Goal: Task Accomplishment & Management: Manage account settings

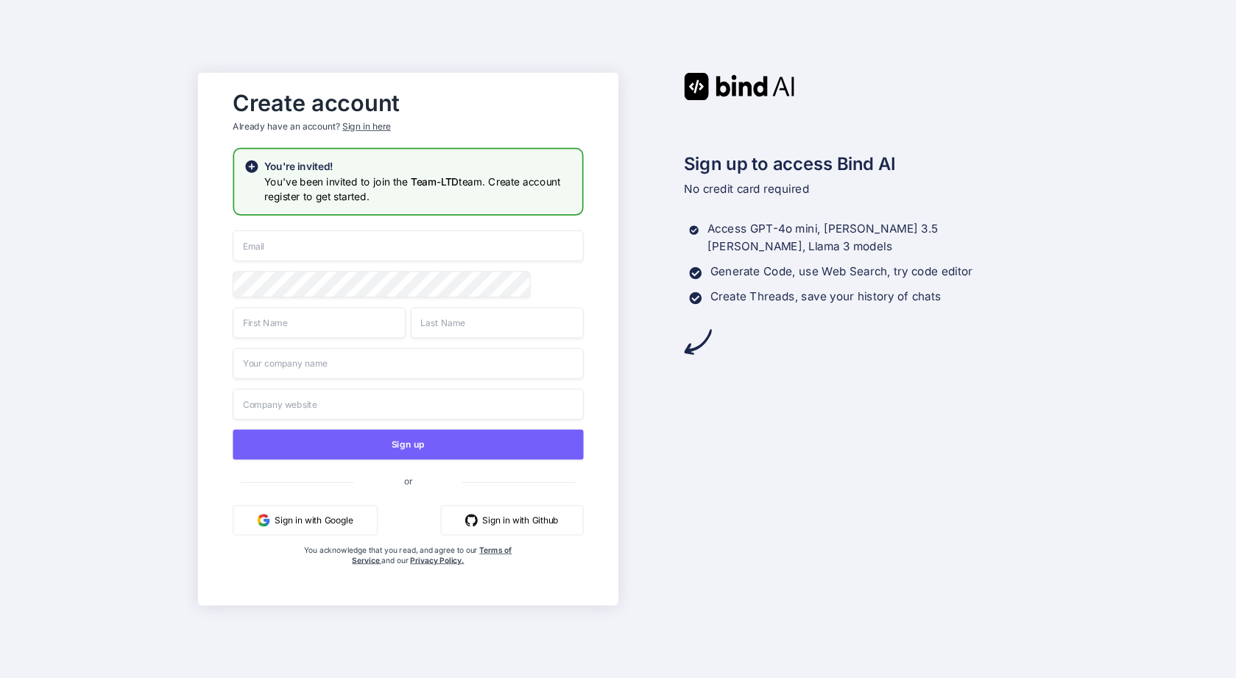
click at [376, 127] on div "Sign in here" at bounding box center [366, 127] width 48 height 13
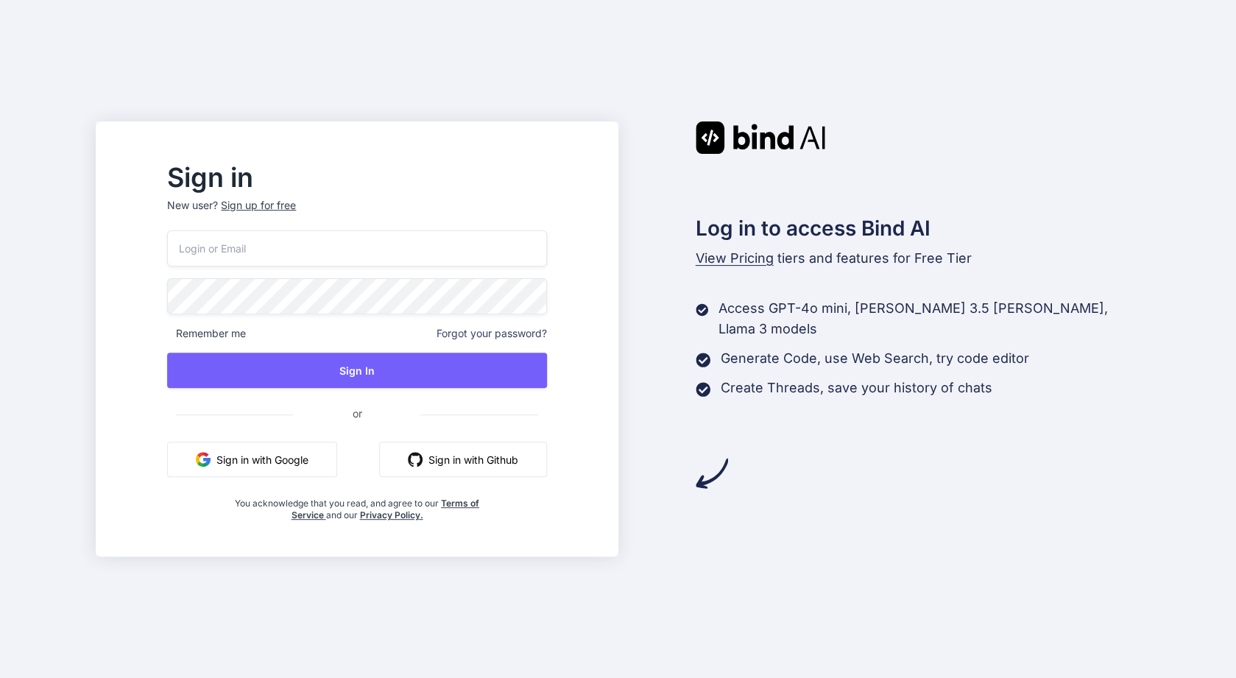
click at [384, 267] on div "Remember me Forgot your password? Sign In or Sign in with Google Sign in with G…" at bounding box center [356, 375] width 379 height 291
click at [387, 248] on input "email" at bounding box center [356, 248] width 379 height 36
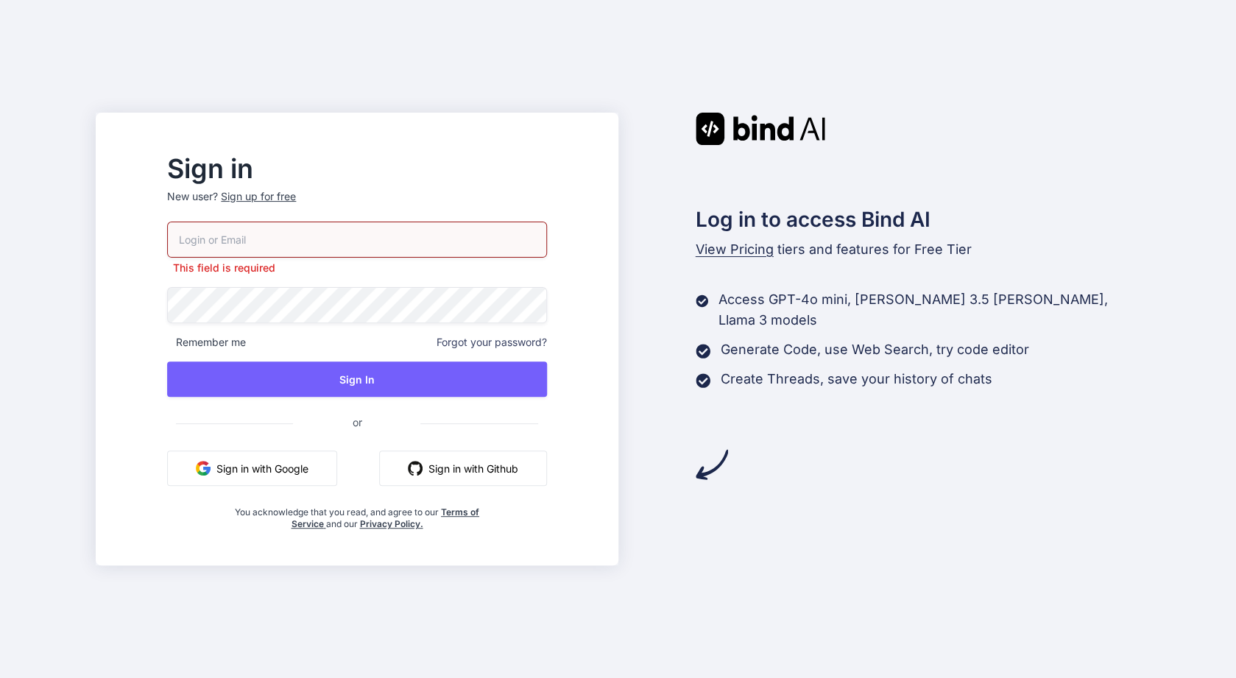
paste input "[DOMAIN_NAME][EMAIL_ADDRESS][DOMAIN_NAME]"
type input "[DOMAIN_NAME][EMAIL_ADDRESS][DOMAIN_NAME]"
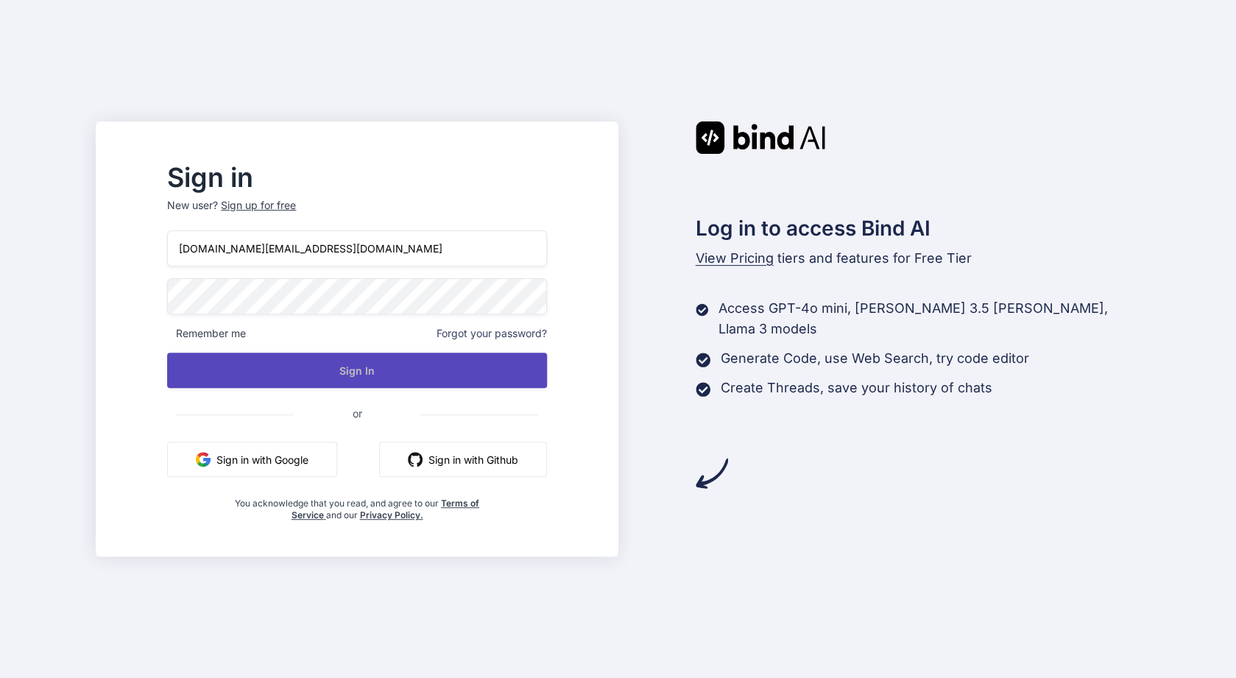
click at [416, 381] on button "Sign In" at bounding box center [356, 370] width 379 height 35
click at [365, 362] on button "Sign In" at bounding box center [356, 370] width 379 height 35
click at [436, 362] on button "Sign In" at bounding box center [356, 370] width 379 height 35
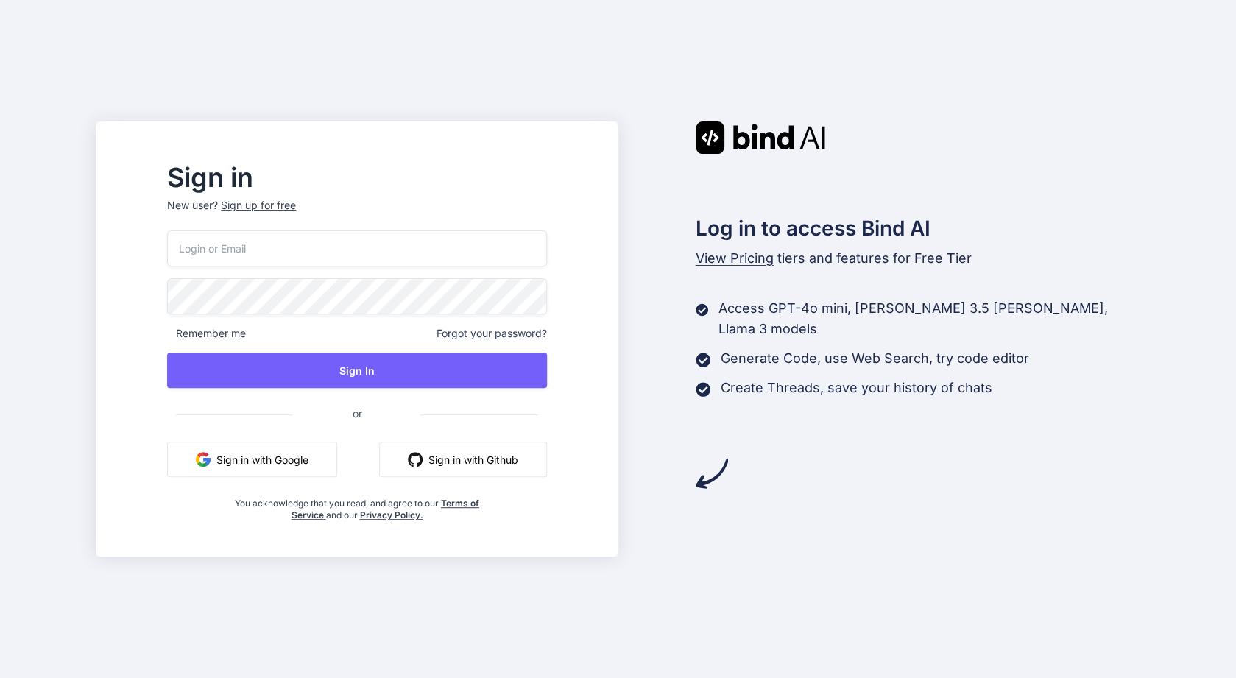
click at [437, 269] on div "Remember me Forgot your password? Sign In or Sign in with Google Sign in with G…" at bounding box center [356, 375] width 379 height 291
click at [439, 263] on input "email" at bounding box center [356, 248] width 379 height 36
click at [440, 255] on input "email" at bounding box center [356, 248] width 379 height 36
type input "[DOMAIN_NAME][EMAIL_ADDRESS][DOMAIN_NAME]"
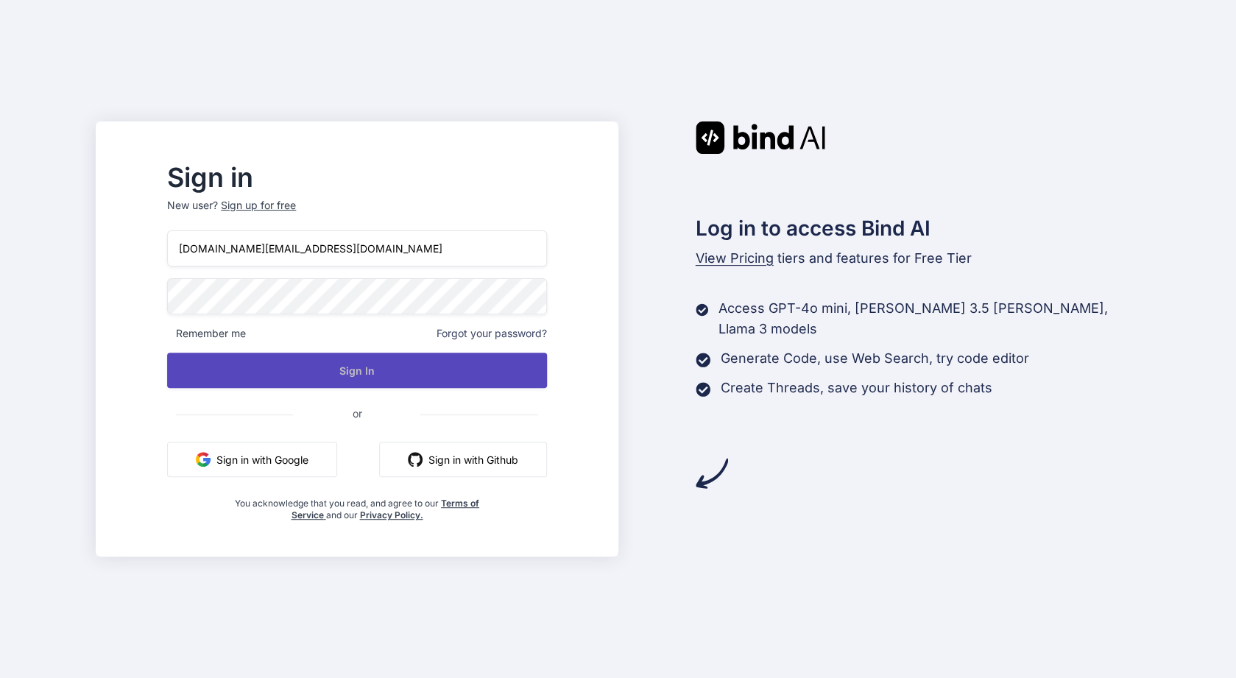
click at [428, 361] on button "Sign In" at bounding box center [356, 370] width 379 height 35
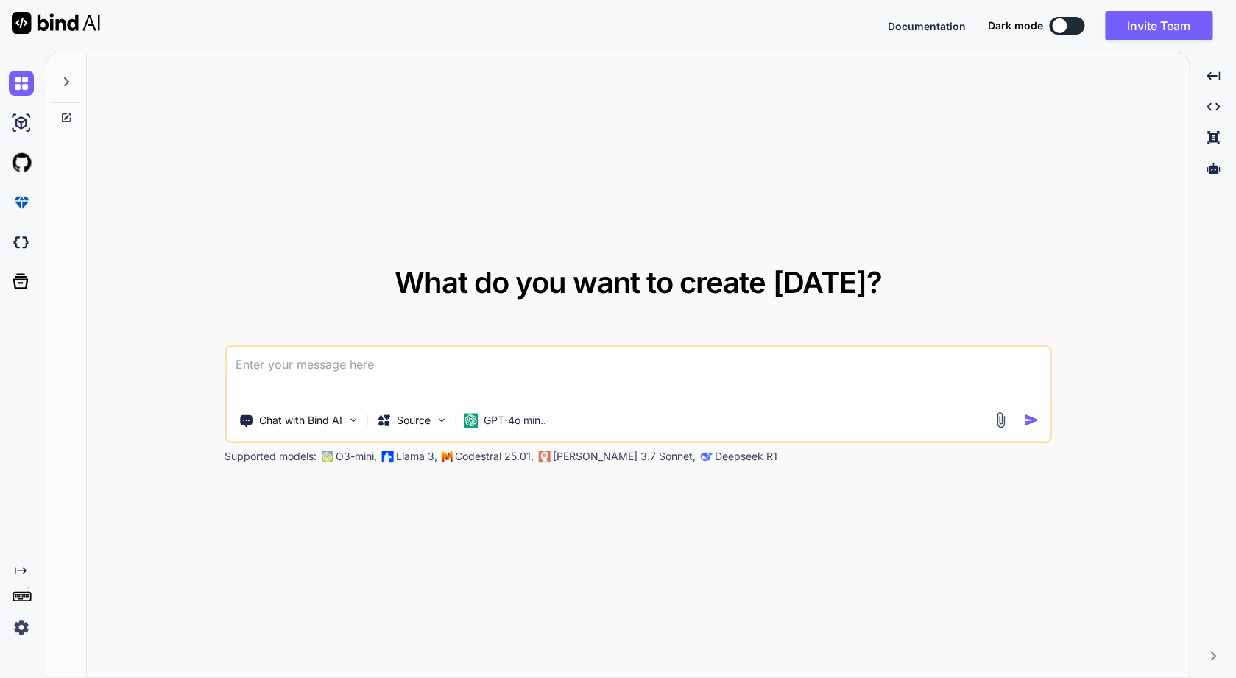
click at [31, 624] on img at bounding box center [21, 627] width 25 height 25
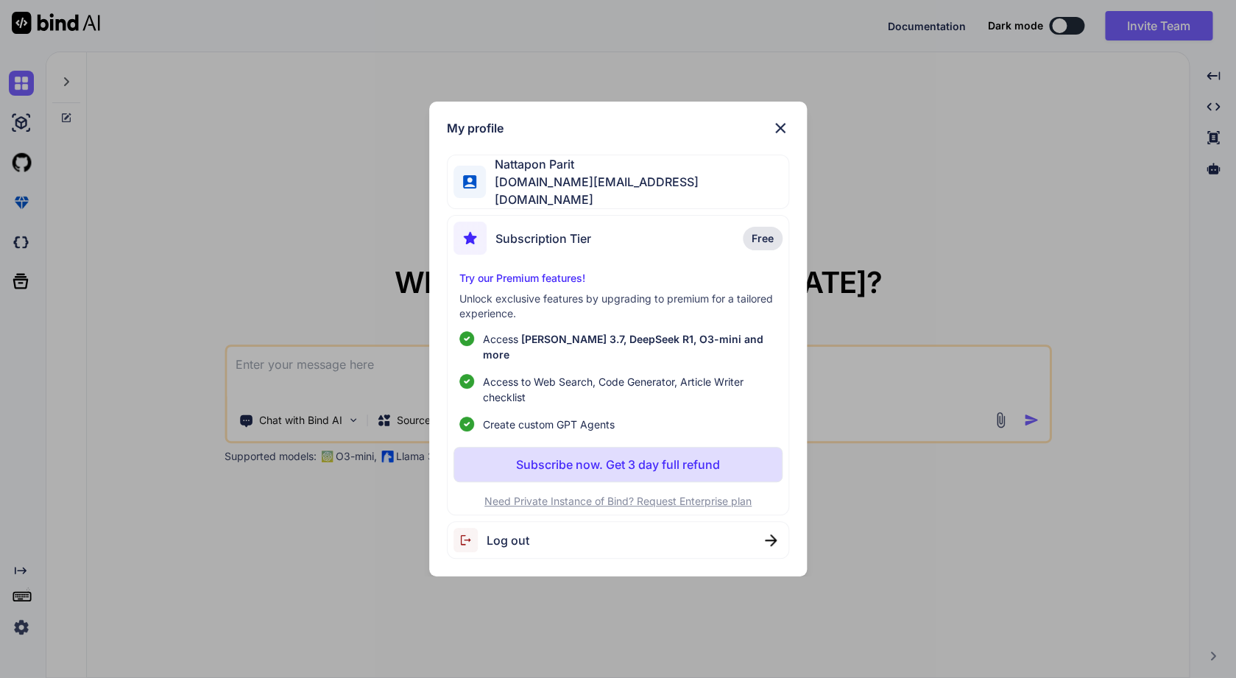
click at [515, 532] on span "Log out" at bounding box center [508, 541] width 43 height 18
click at [512, 532] on span "Logging out..." at bounding box center [526, 541] width 79 height 18
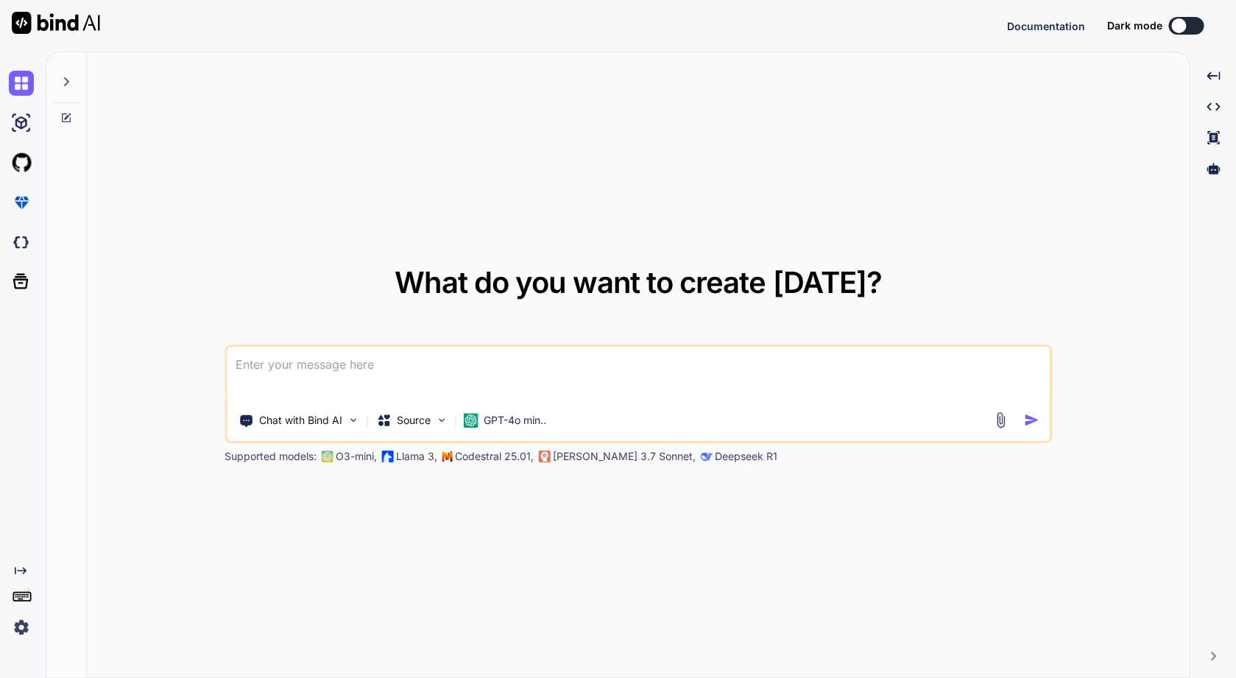
type textarea "x"
click at [1153, 34] on button "Sign in" at bounding box center [1173, 25] width 80 height 29
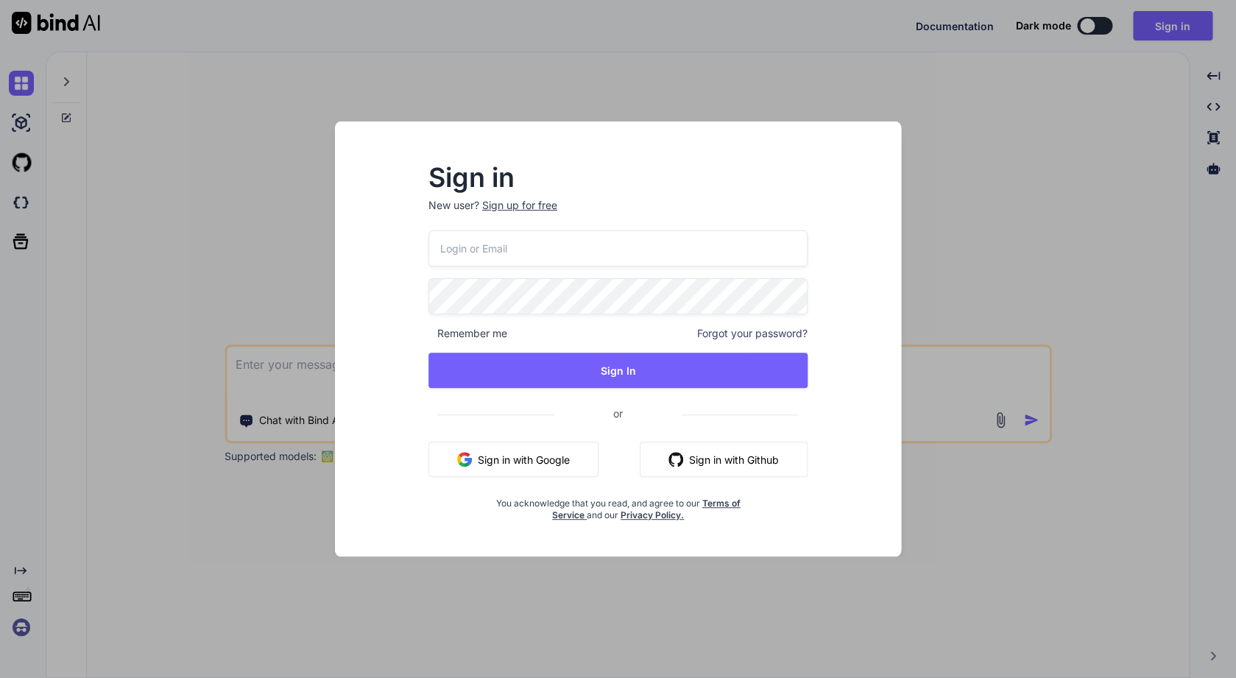
click at [583, 255] on input "email" at bounding box center [618, 248] width 379 height 36
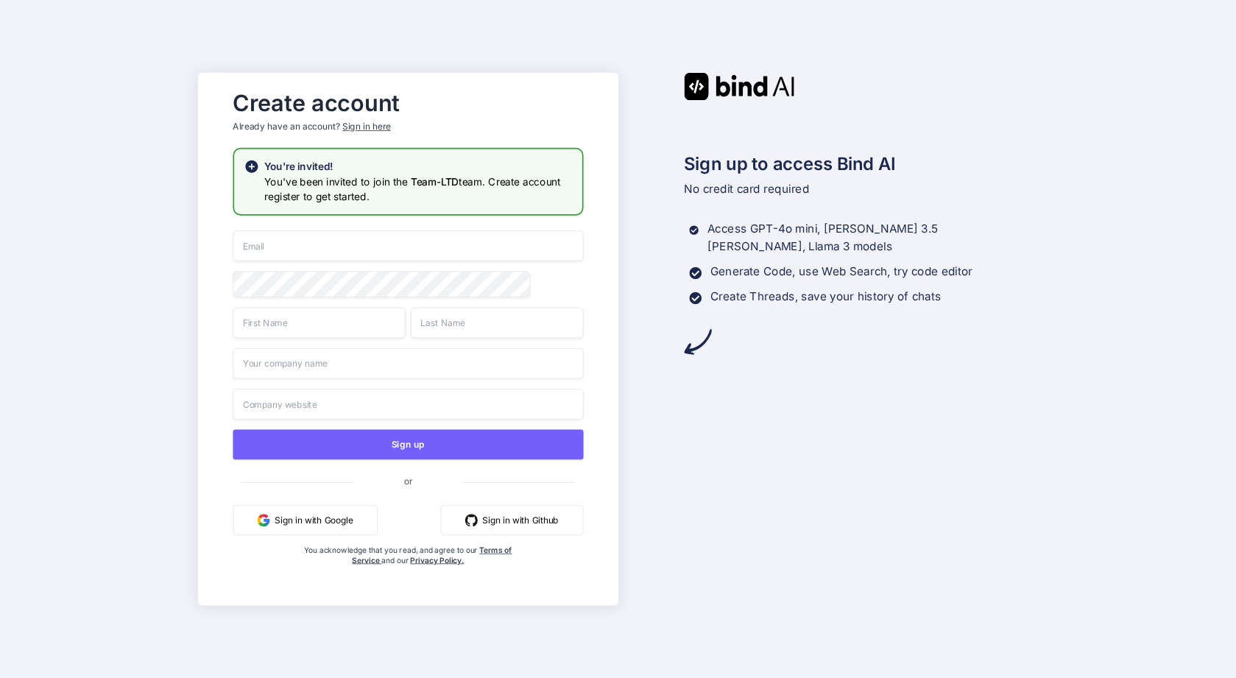
click at [379, 127] on div "Sign in here" at bounding box center [366, 127] width 48 height 13
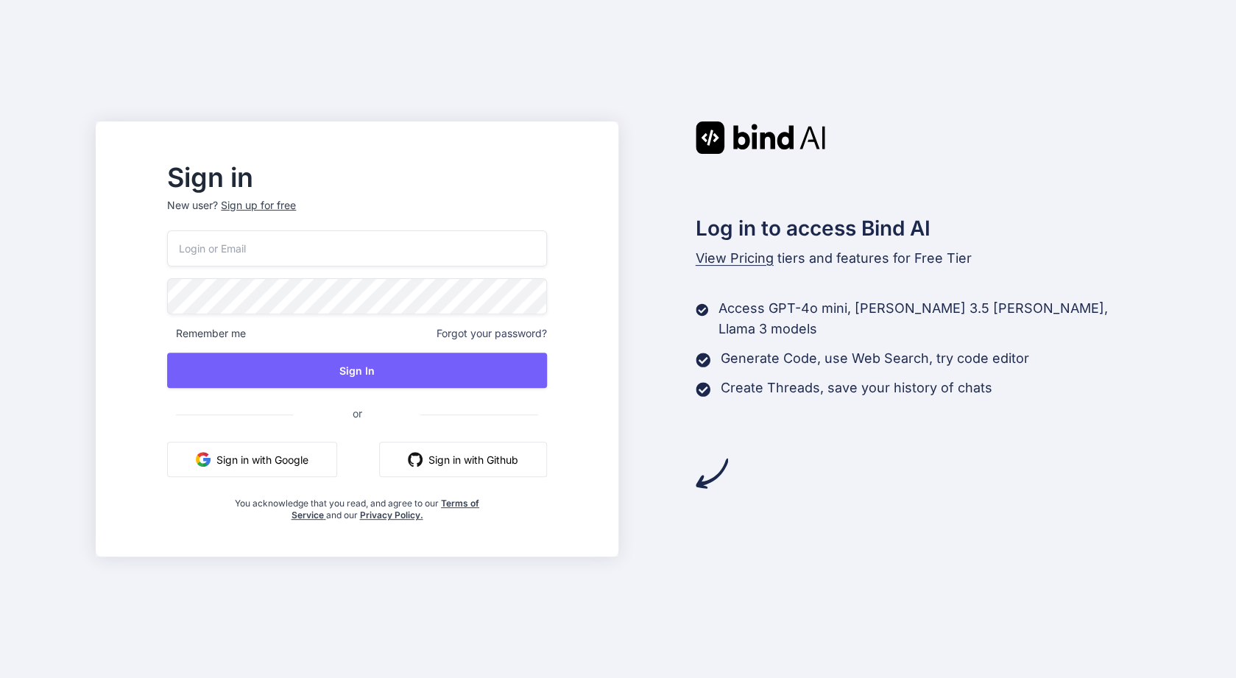
click at [427, 247] on input "email" at bounding box center [356, 248] width 379 height 36
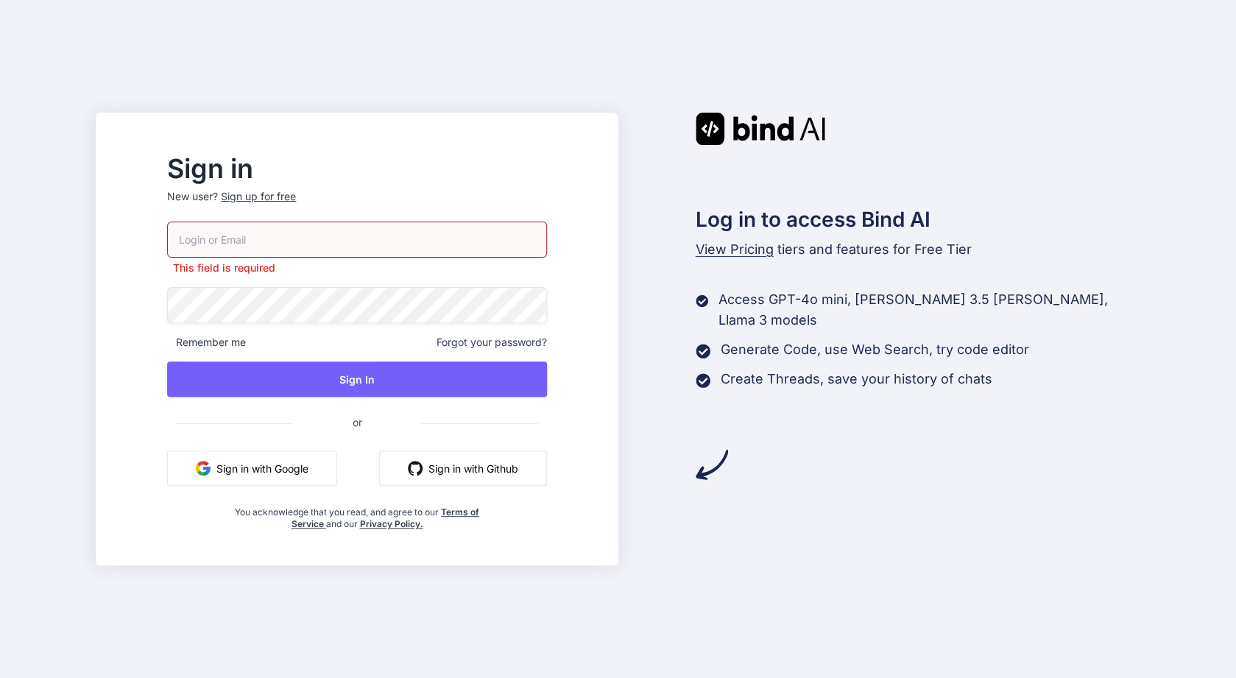
click at [390, 247] on input "email" at bounding box center [356, 240] width 379 height 36
type input "[DOMAIN_NAME][EMAIL_ADDRESS][DOMAIN_NAME]"
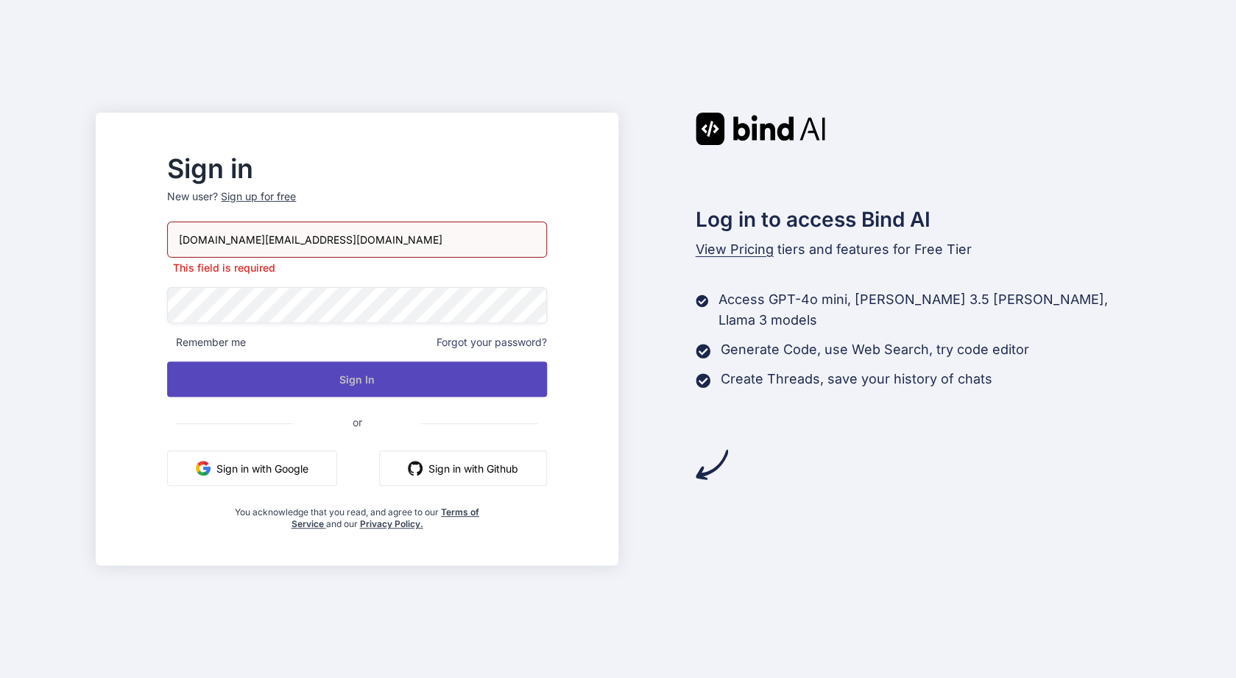
click at [370, 378] on button "Sign In" at bounding box center [356, 379] width 379 height 35
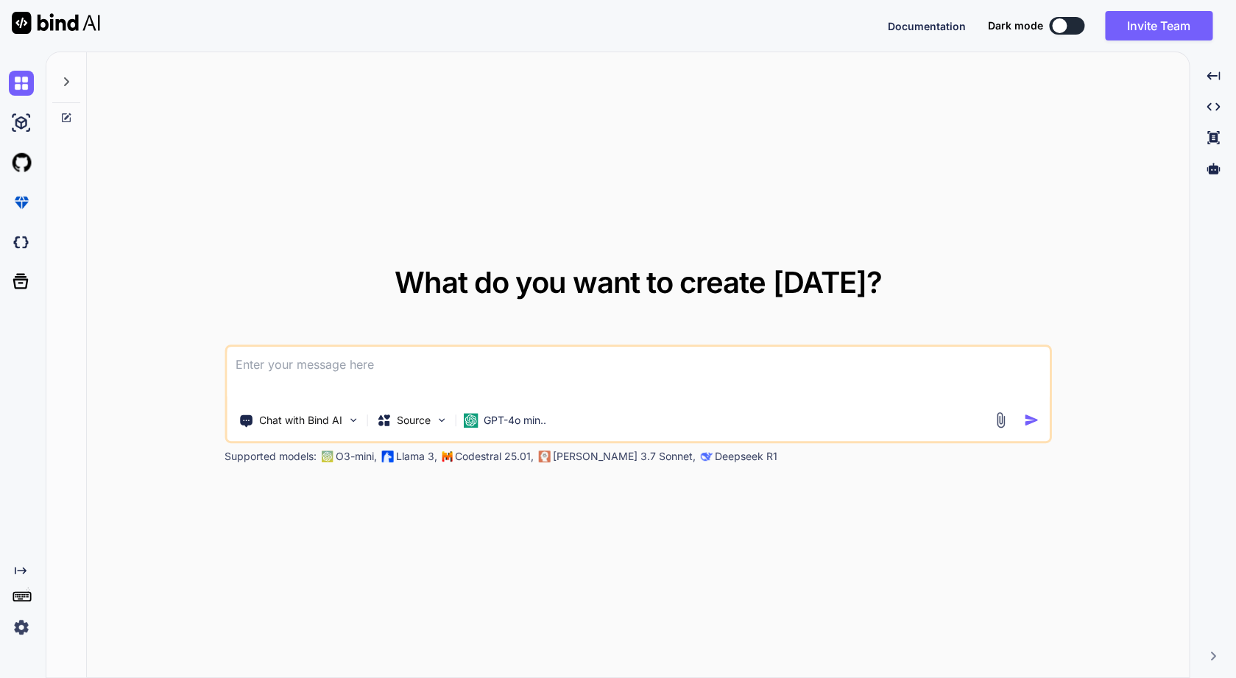
click at [26, 621] on img at bounding box center [21, 627] width 25 height 25
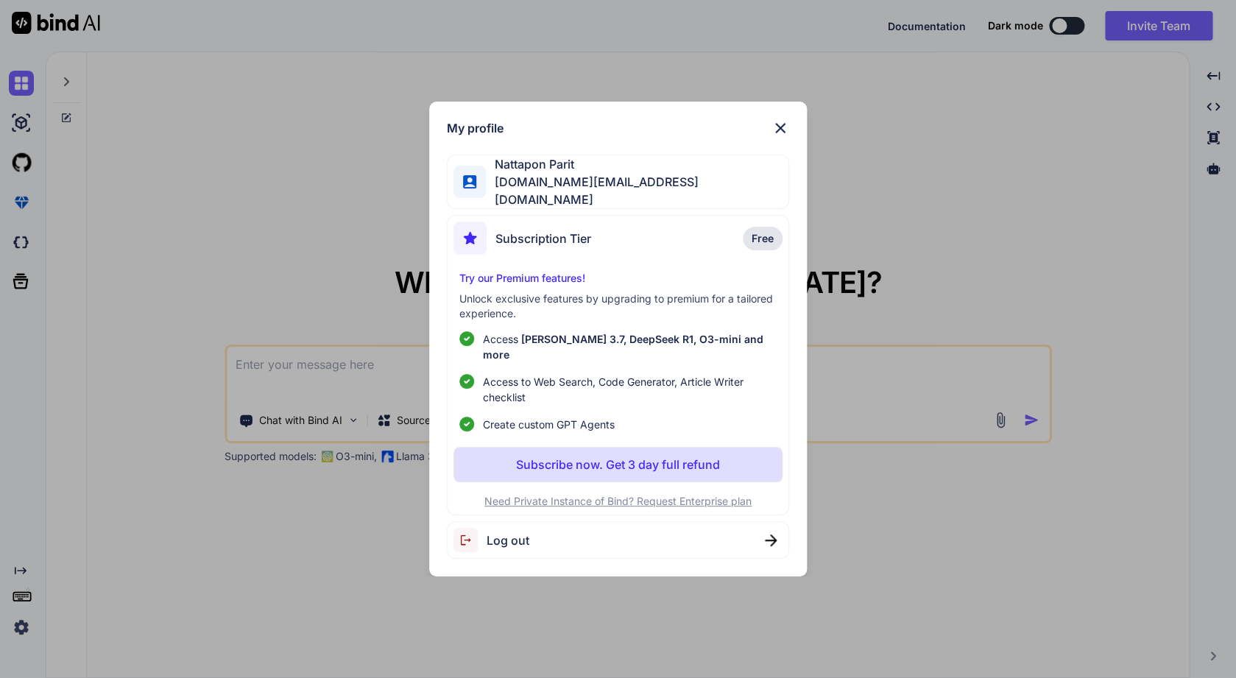
click at [26, 608] on div "My profile Nattapon Parit nattapon.ltd@gmail.com Subscription Tier Free Try our…" at bounding box center [618, 339] width 1236 height 678
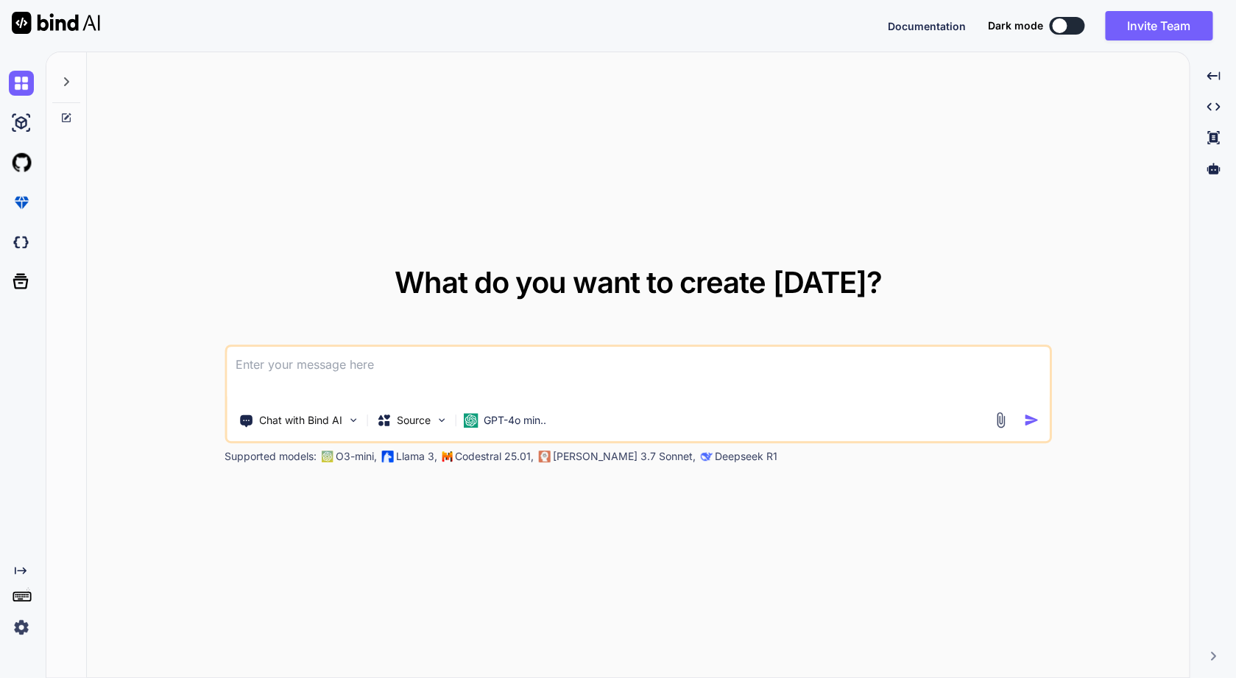
click at [24, 602] on icon at bounding box center [22, 595] width 21 height 21
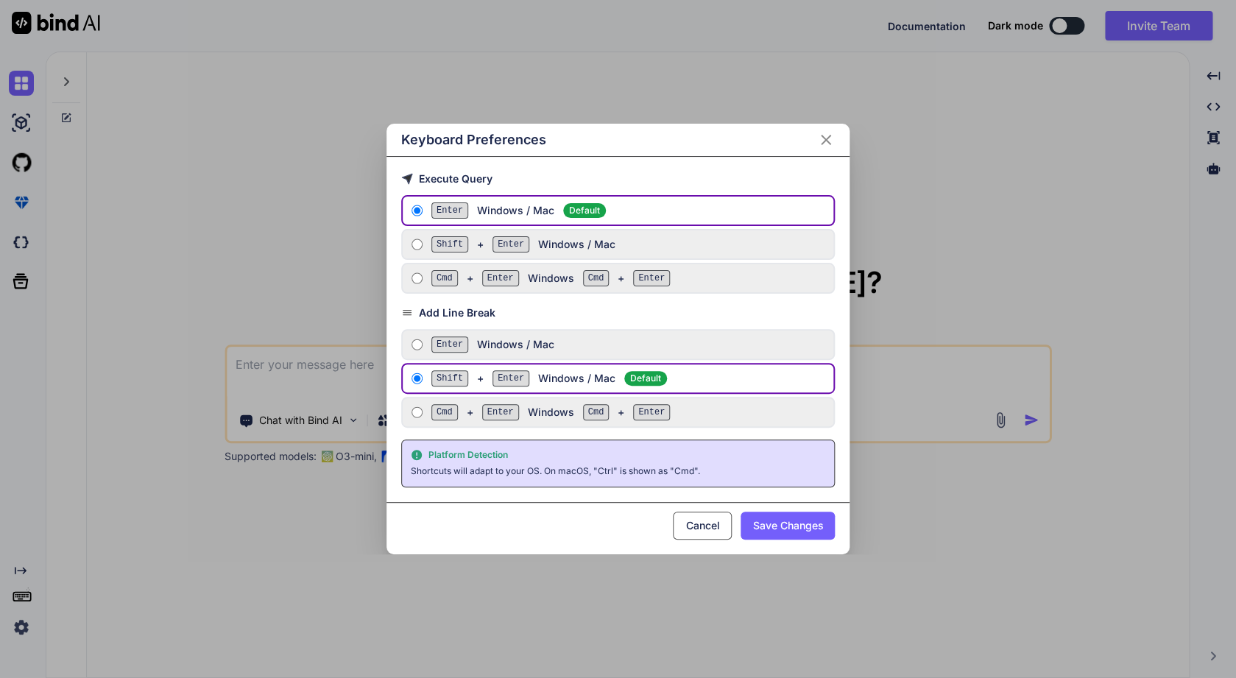
click at [24, 602] on div "Keyboard Preferences Execute Query Enter Windows / Mac Default Shift + Enter Wi…" at bounding box center [618, 339] width 1236 height 678
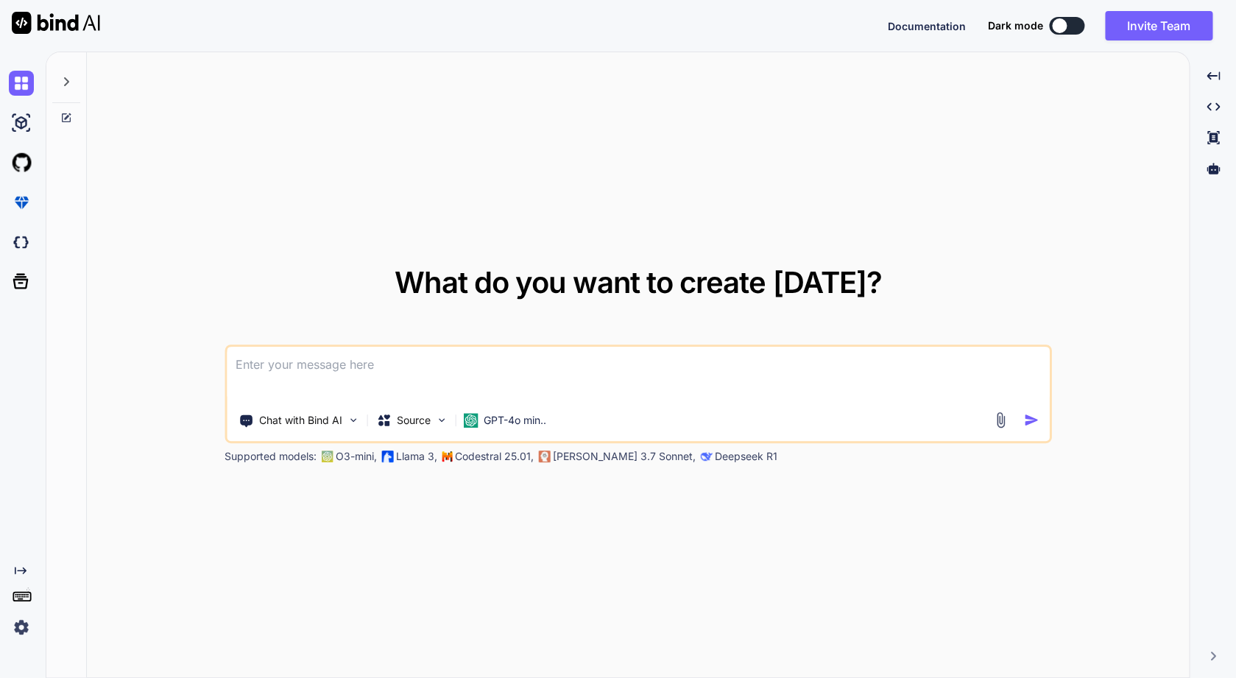
click at [48, 24] on img at bounding box center [56, 23] width 88 height 22
click at [1224, 79] on div "Created with Pixso." at bounding box center [1213, 75] width 35 height 25
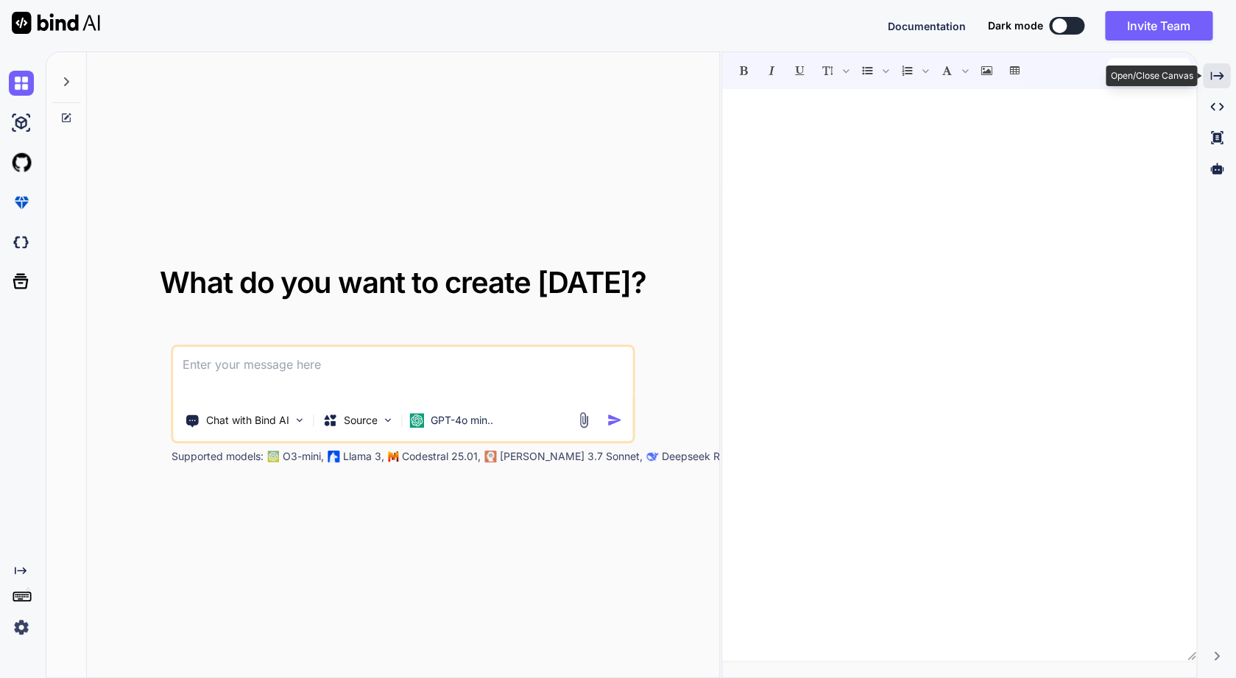
click at [1224, 79] on div "Created with Pixso." at bounding box center [1216, 75] width 27 height 25
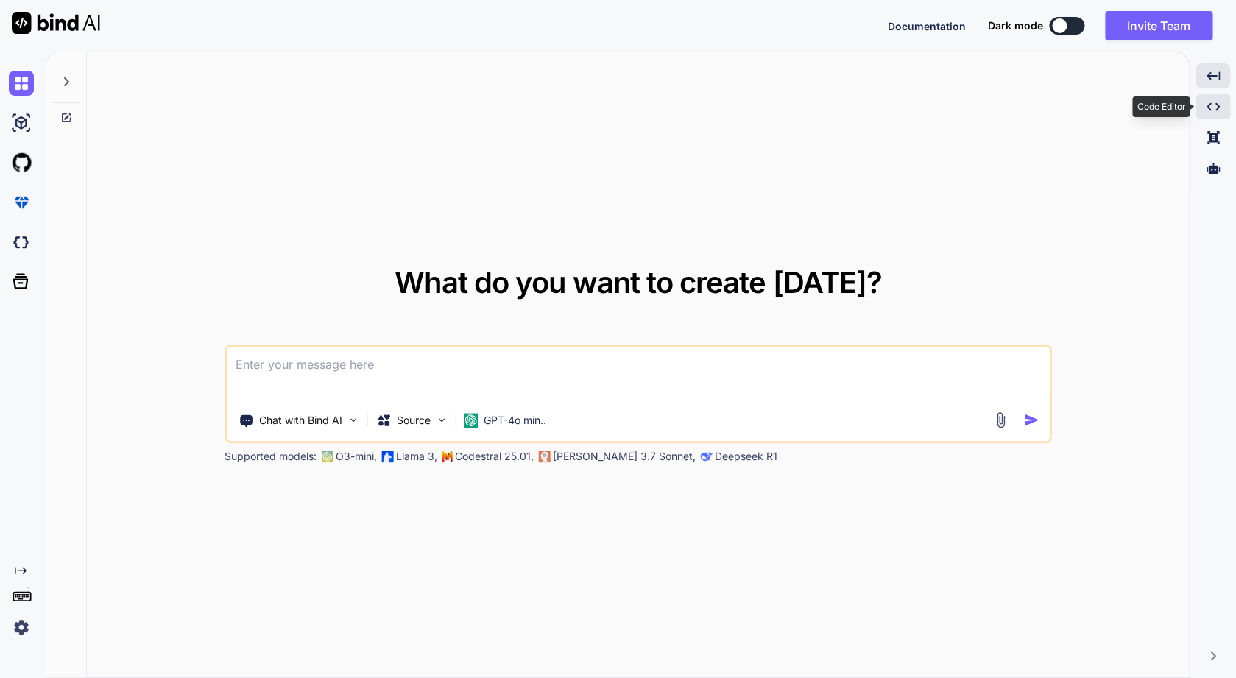
click at [1209, 99] on div "Created with Pixso." at bounding box center [1213, 106] width 35 height 25
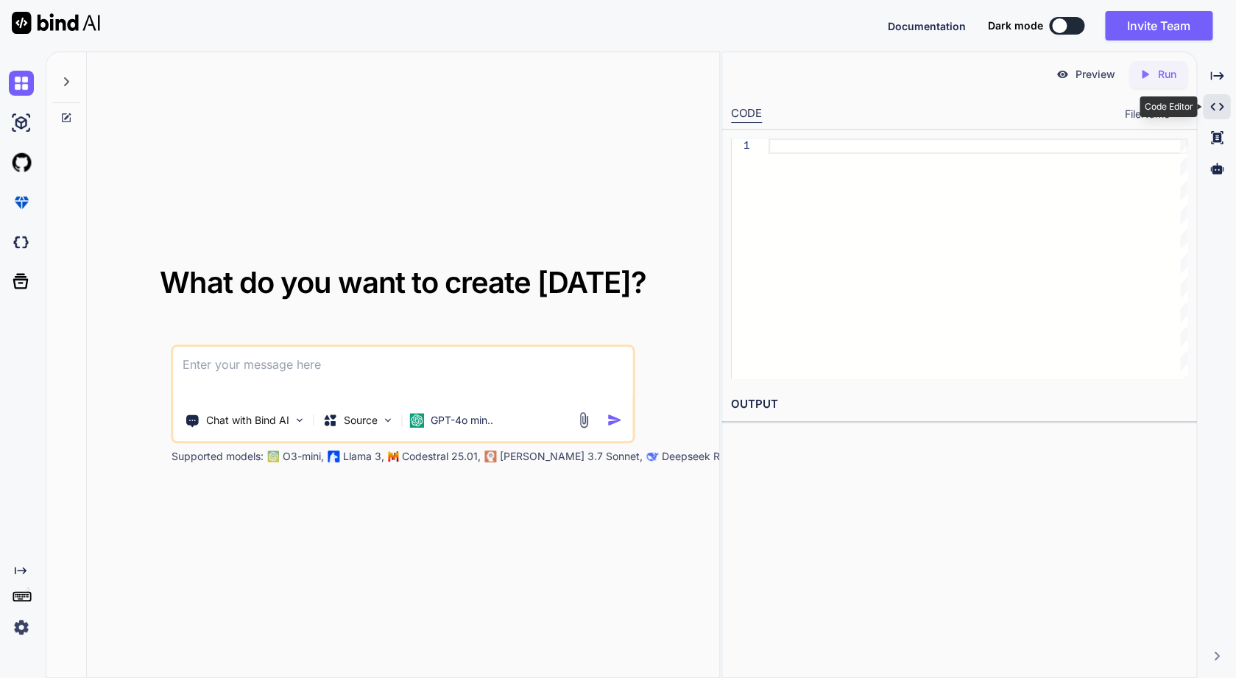
click at [1215, 106] on icon "Created with Pixso." at bounding box center [1217, 106] width 13 height 13
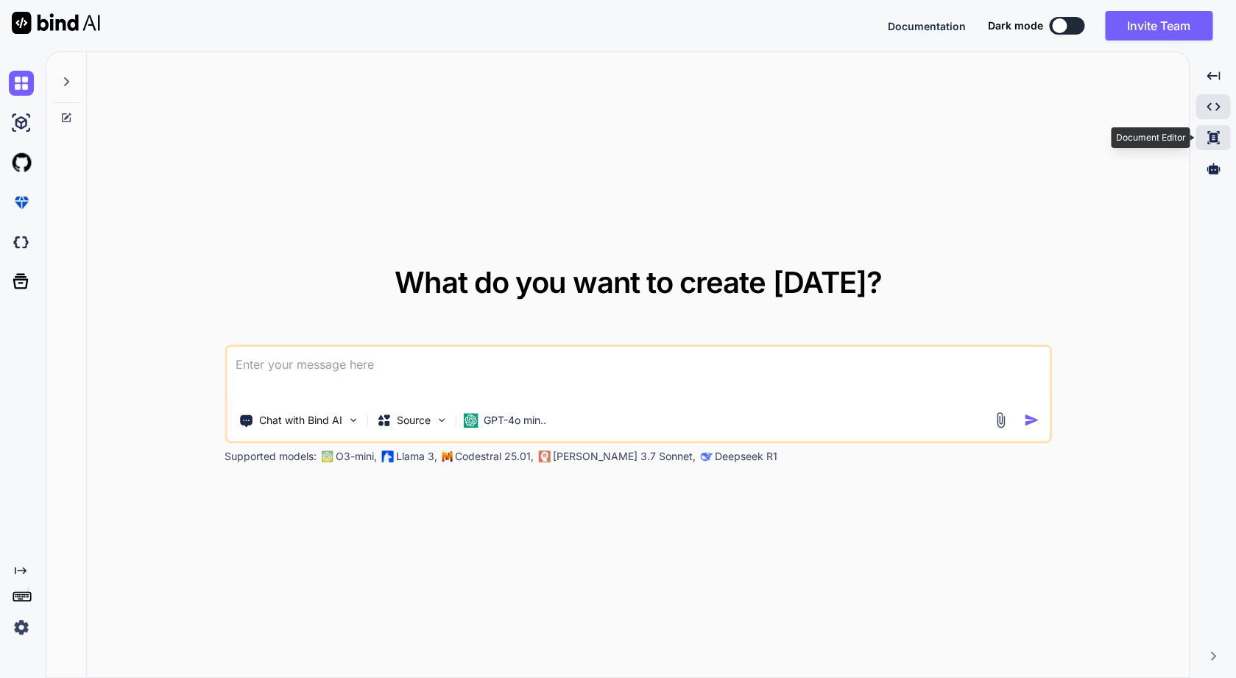
click at [1217, 149] on div "Created with Pixso." at bounding box center [1213, 137] width 35 height 25
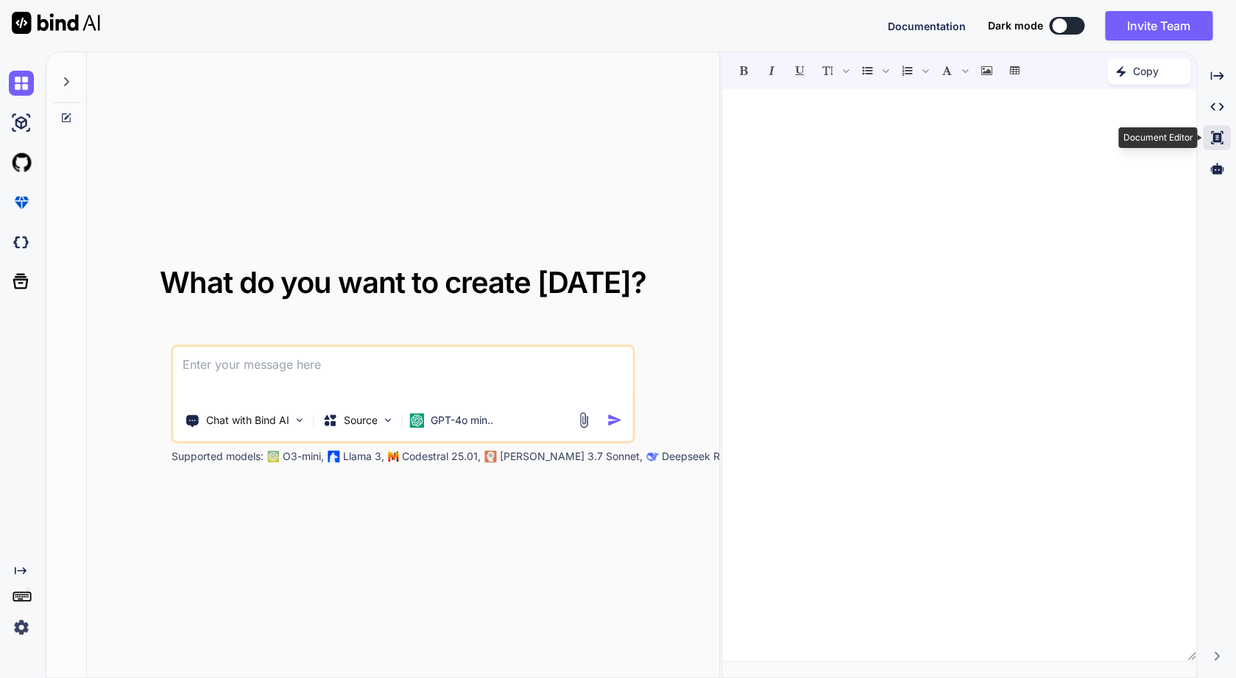
click at [1216, 144] on icon "Created with Pixso." at bounding box center [1217, 137] width 13 height 13
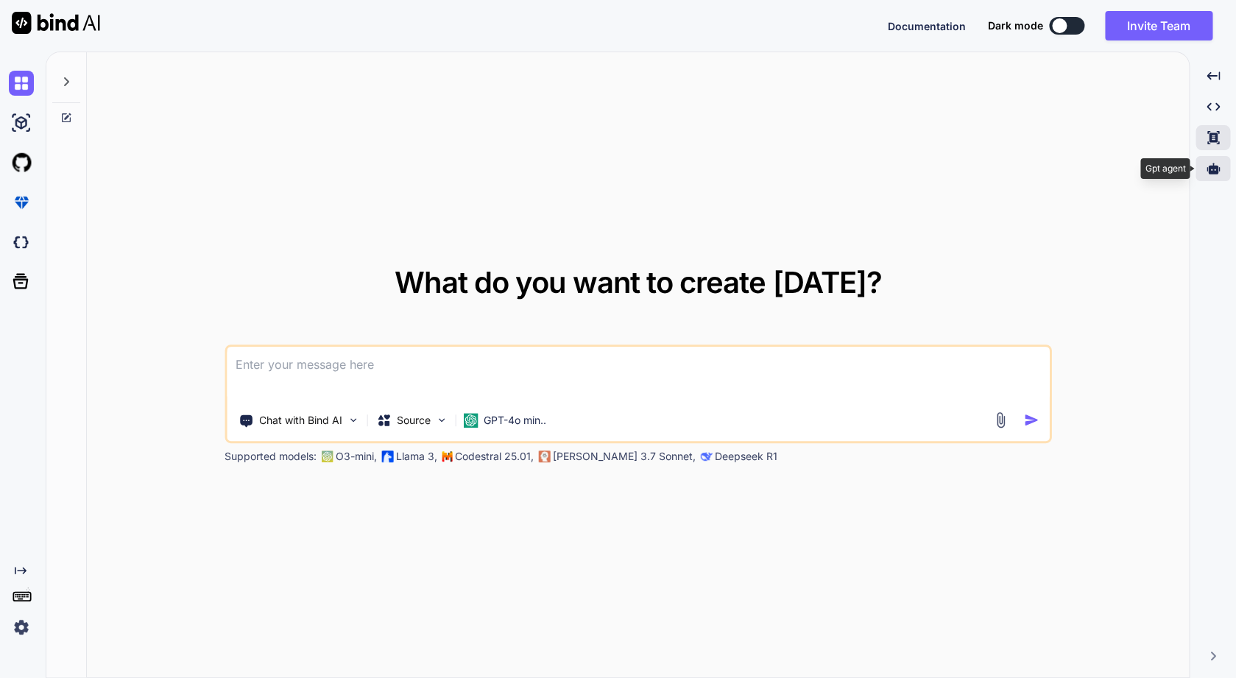
click at [1213, 161] on div at bounding box center [1213, 168] width 35 height 25
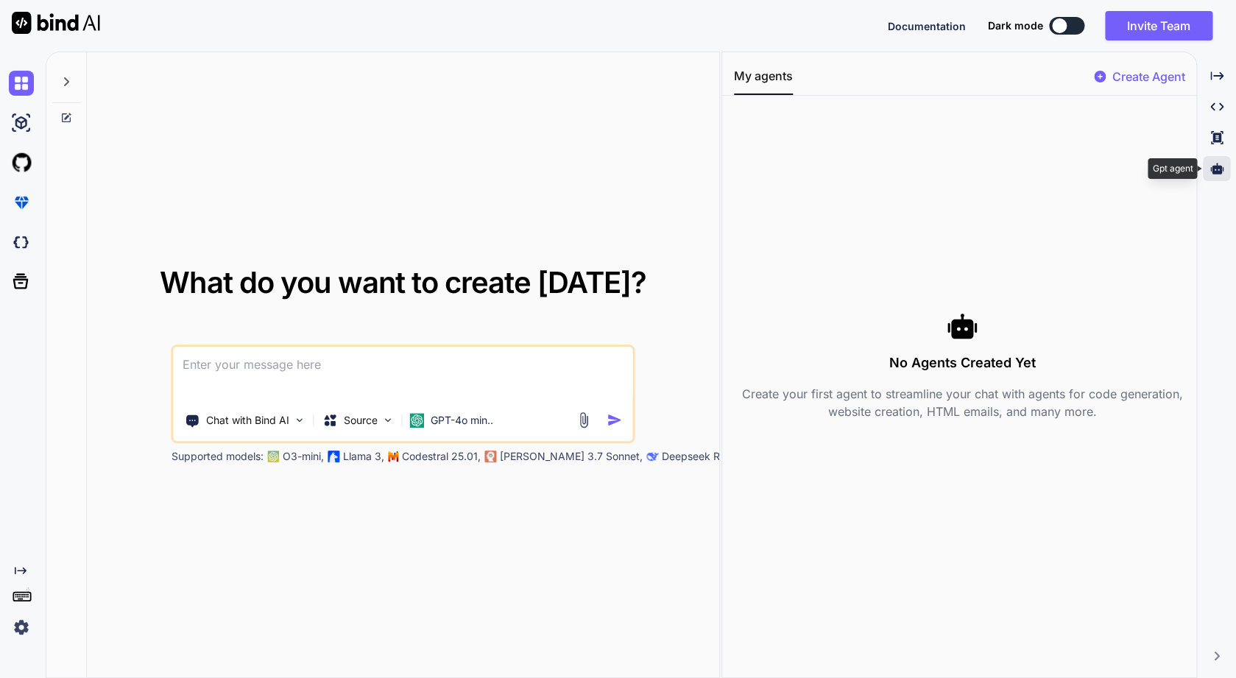
click at [1213, 161] on div at bounding box center [1216, 168] width 27 height 25
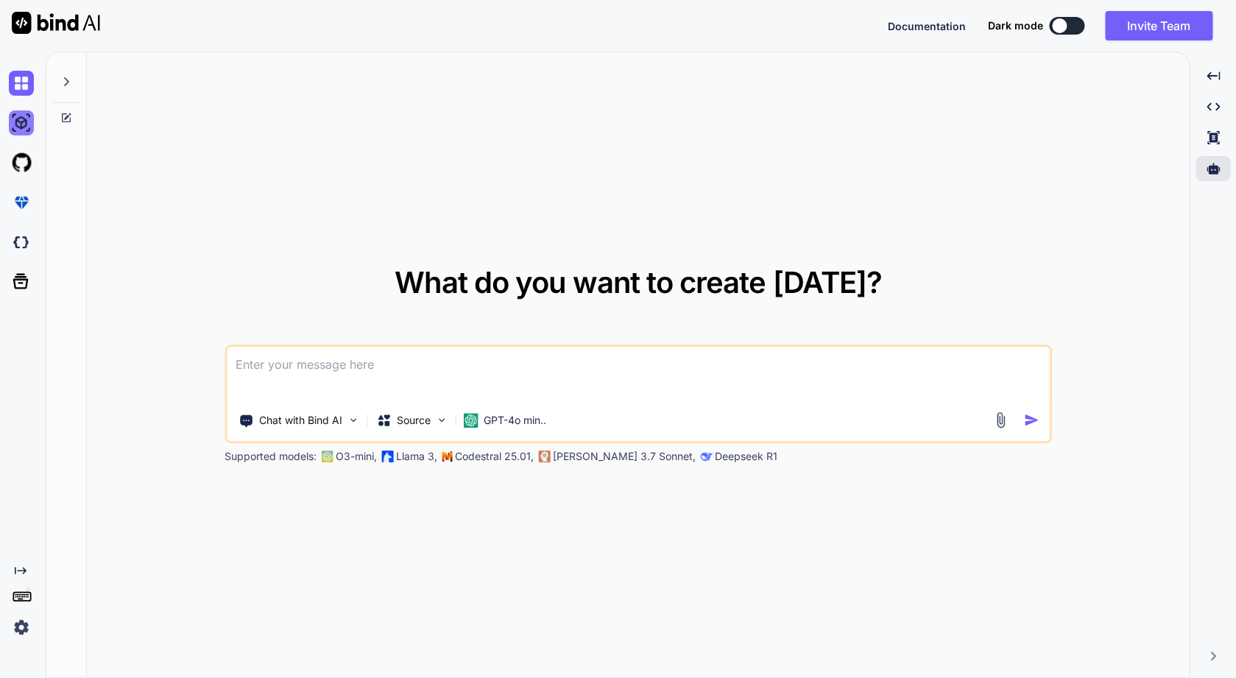
click at [29, 125] on img at bounding box center [21, 122] width 25 height 25
type textarea "x"
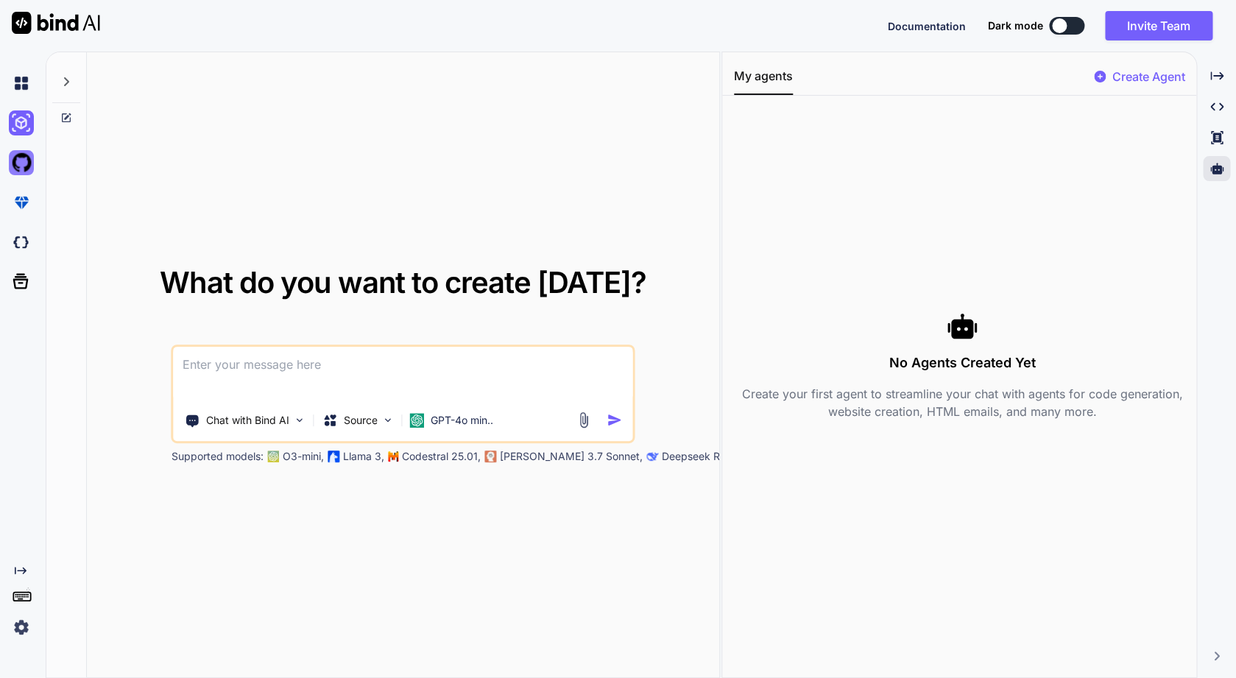
click at [21, 163] on img at bounding box center [21, 162] width 25 height 25
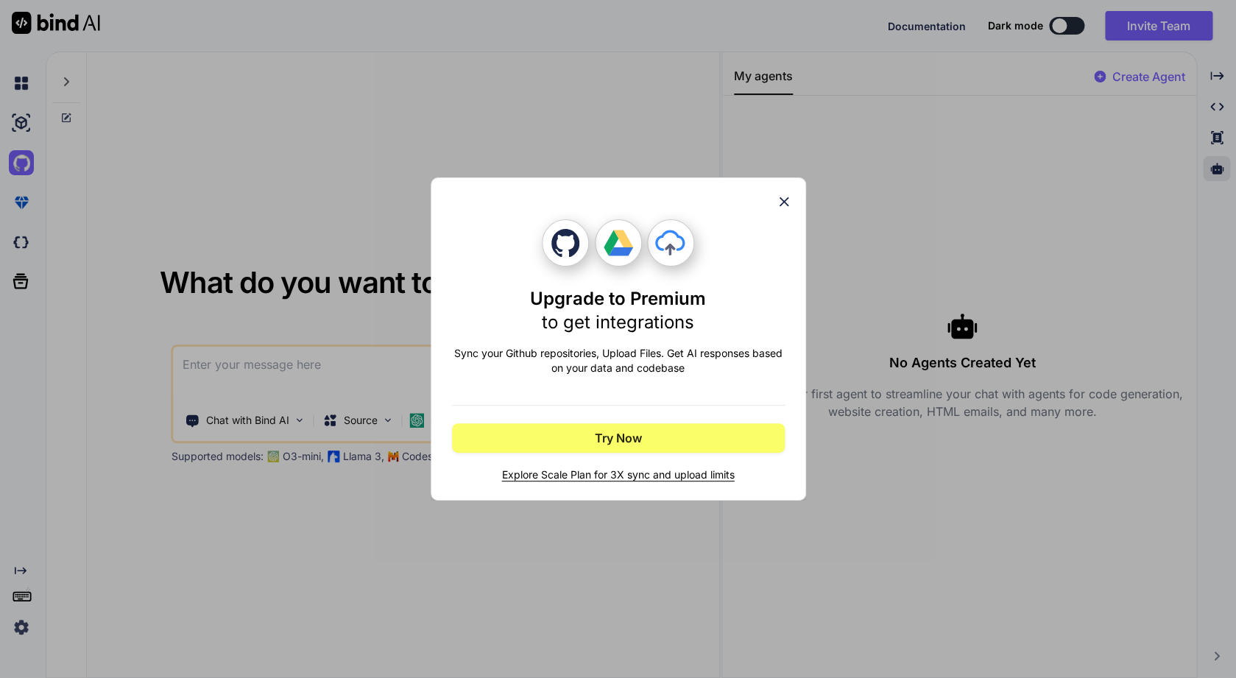
click at [28, 200] on div "Upgrade to Premium to get integrations Sync your Github repositories, Upload Fi…" at bounding box center [618, 339] width 1236 height 678
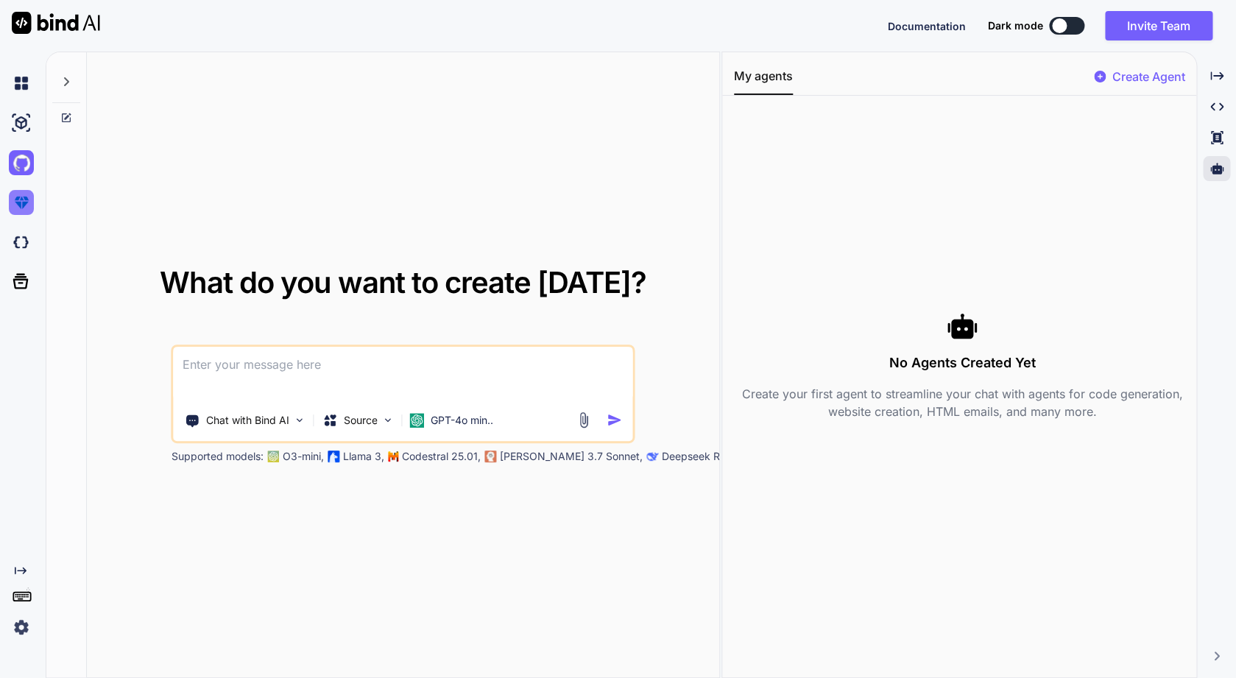
click at [27, 207] on img at bounding box center [21, 202] width 25 height 25
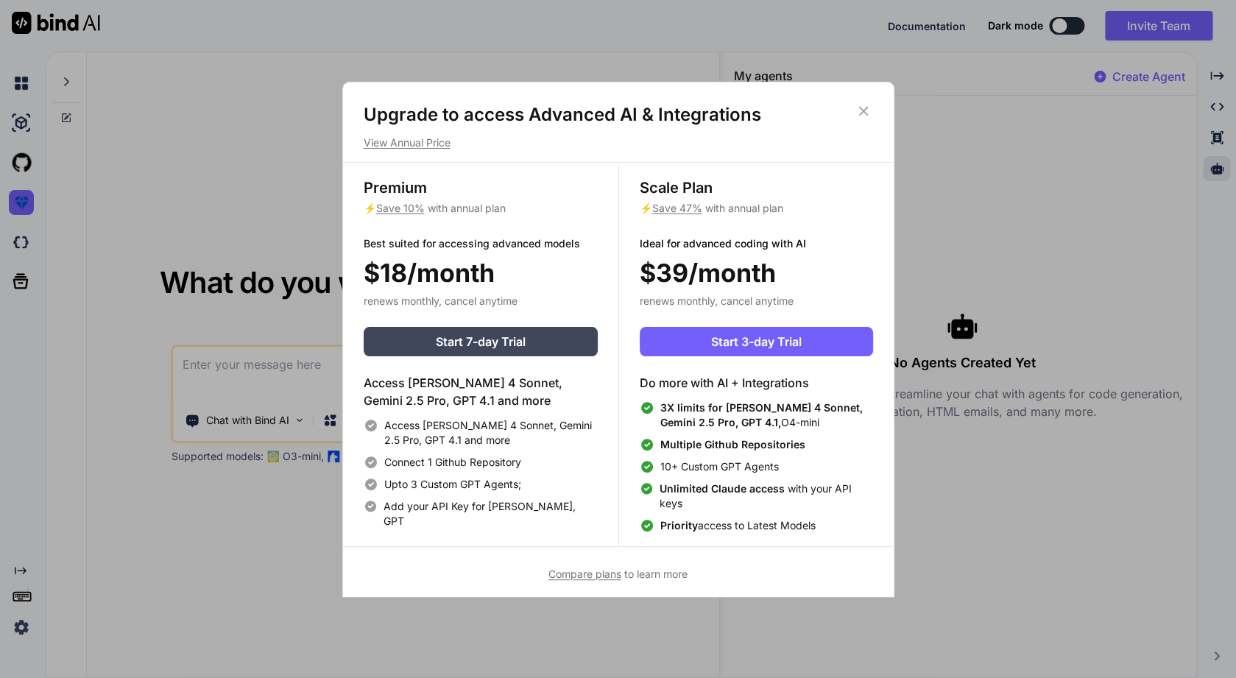
click at [25, 245] on div "Upgrade to access Advanced AI & Integrations View Annual Price Premium ⚡ Save 1…" at bounding box center [618, 339] width 1236 height 678
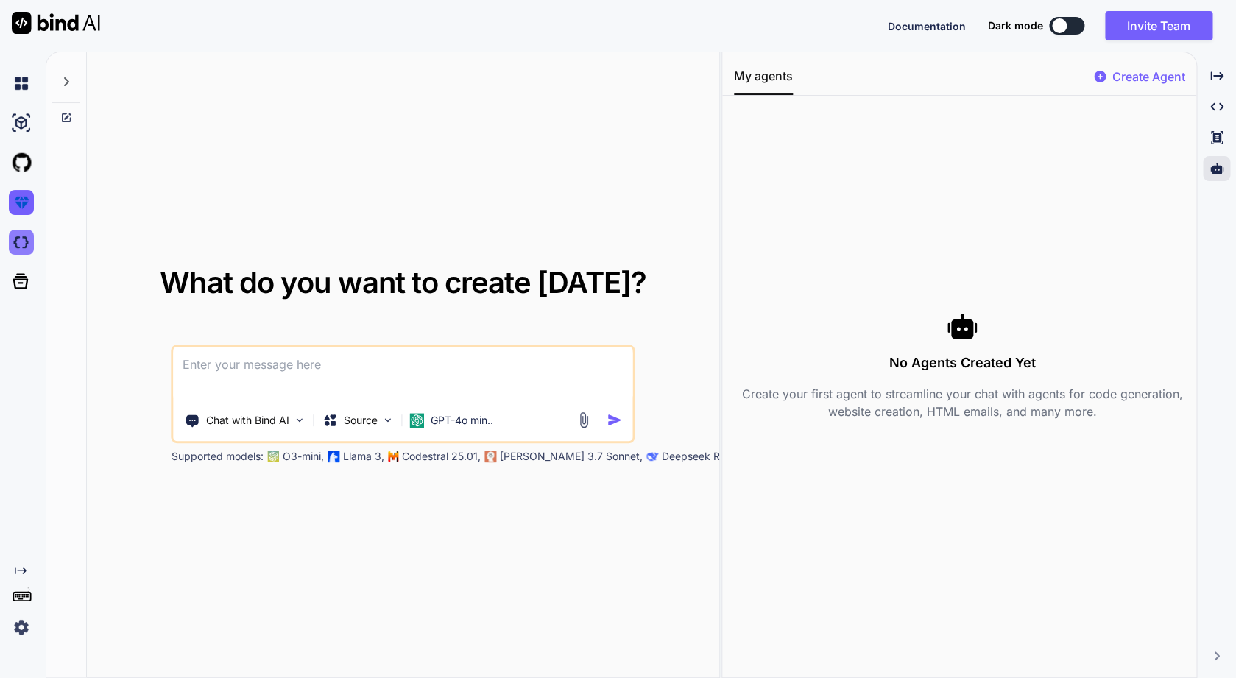
click at [25, 247] on img at bounding box center [21, 242] width 25 height 25
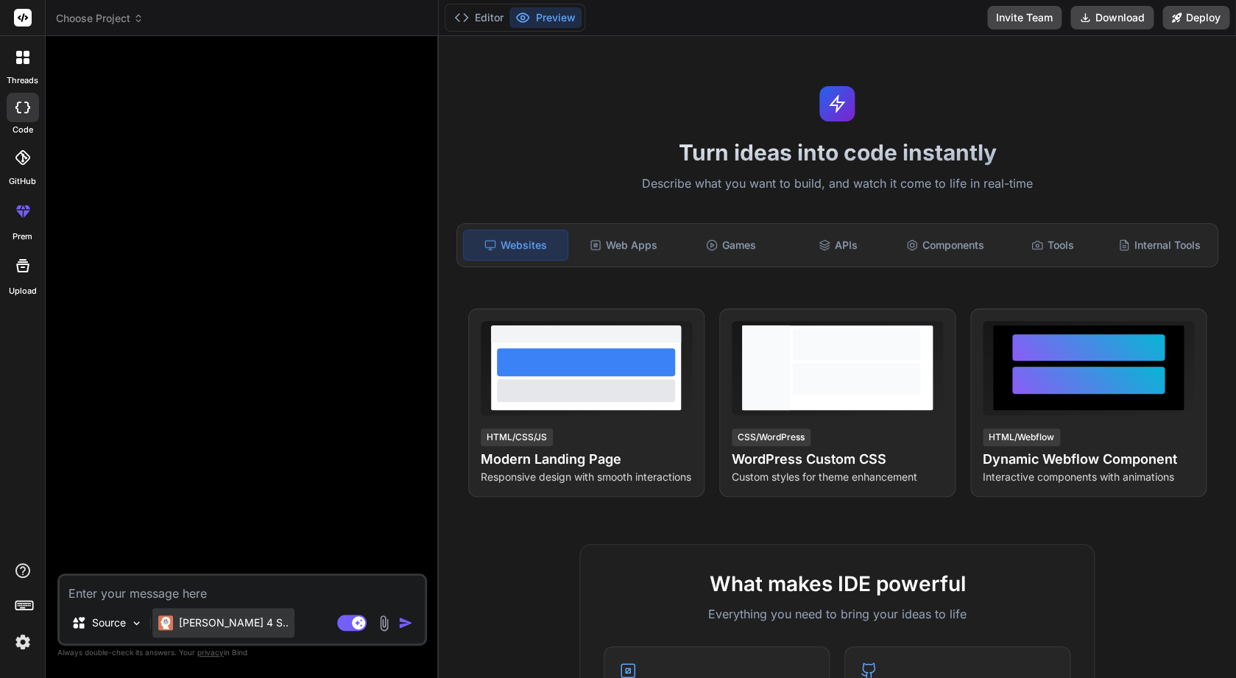
click at [172, 623] on img at bounding box center [165, 623] width 15 height 15
type textarea "x"
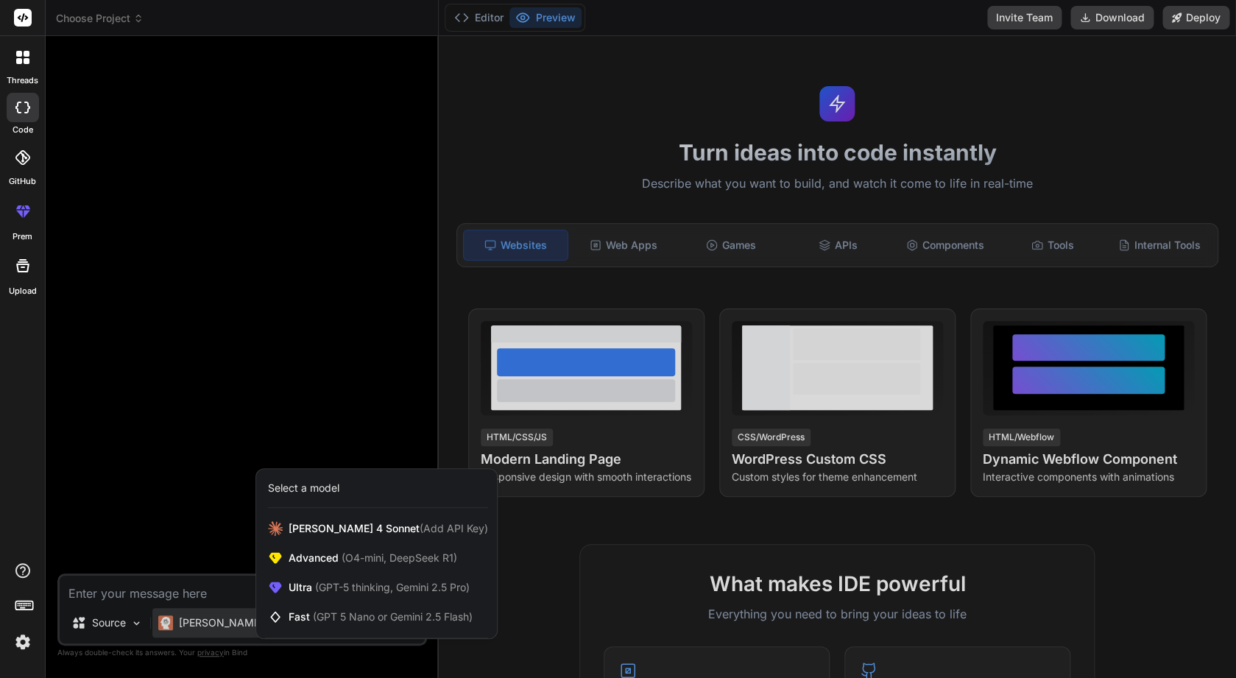
click at [25, 645] on img at bounding box center [22, 642] width 25 height 25
